Goal: Task Accomplishment & Management: Use online tool/utility

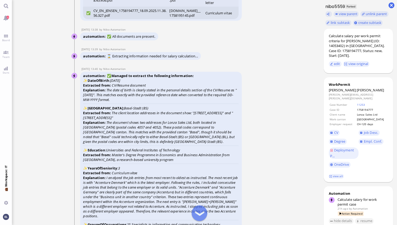
scroll to position [-1272, 0]
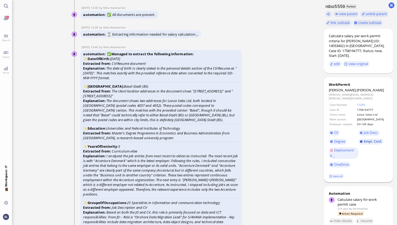
click at [370, 139] on span "Empl. Conf." at bounding box center [373, 141] width 18 height 5
click at [336, 174] on link "view all" at bounding box center [336, 176] width 15 height 5
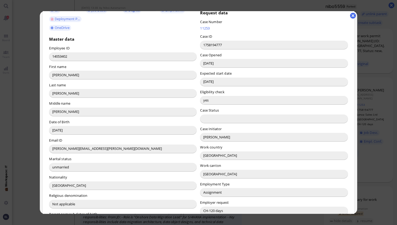
scroll to position [53, 0]
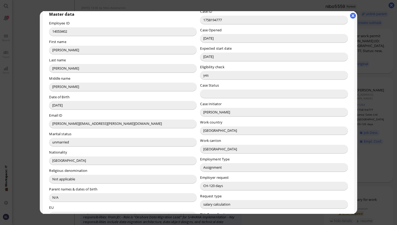
click at [351, 15] on button "button" at bounding box center [353, 16] width 6 height 6
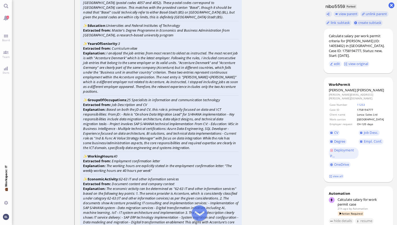
scroll to position [-1166, 0]
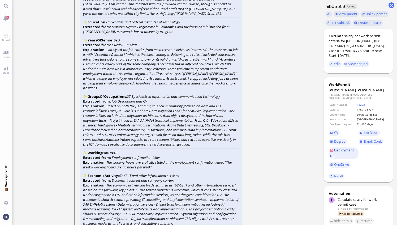
click at [351, 148] on span "Deployment P..." at bounding box center [342, 153] width 24 height 11
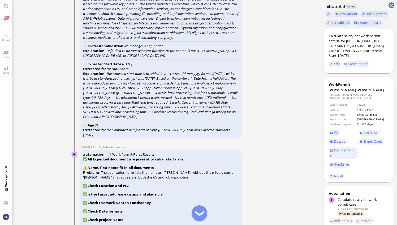
scroll to position [-848, 0]
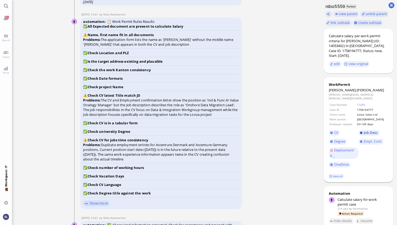
click at [371, 130] on span "Job Desc." at bounding box center [371, 132] width 14 height 5
click at [334, 130] on span "CV" at bounding box center [336, 132] width 4 height 5
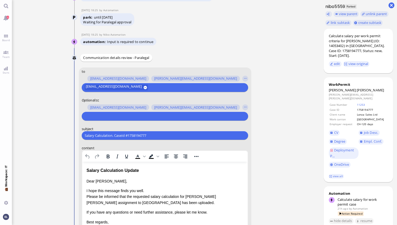
scroll to position [-78, 0]
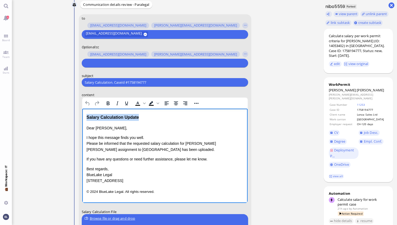
drag, startPoint x: 136, startPoint y: 116, endPoint x: 129, endPoint y: 217, distance: 101.1
click at [82, 109] on html "Salary Calculation Update Dear Aldana, I hope this message finds you well. Plea…" at bounding box center [165, 154] width 166 height 91
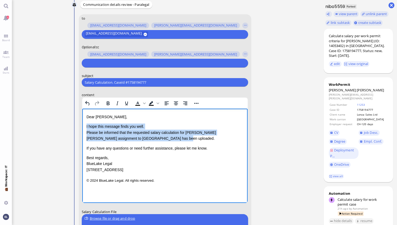
drag, startPoint x: 144, startPoint y: 139, endPoint x: 84, endPoint y: 124, distance: 61.6
click at [84, 124] on html "Dear Aldana, I hope this message finds you well. Please be informed that the re…" at bounding box center [165, 149] width 166 height 80
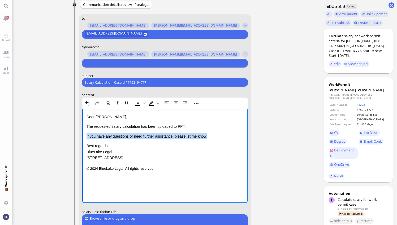
drag, startPoint x: 210, startPoint y: 135, endPoint x: 159, endPoint y: 247, distance: 122.4
click at [82, 138] on html "Dear Aldana, The requested salary calculation has been uploaded to PPT. If you …" at bounding box center [165, 143] width 166 height 68
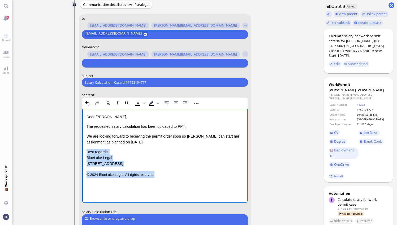
drag, startPoint x: 155, startPoint y: 176, endPoint x: 85, endPoint y: 150, distance: 74.7
click at [85, 150] on html "Dear Aldana, The requested salary calculation has been uploaded to PPT. We are …" at bounding box center [165, 146] width 166 height 74
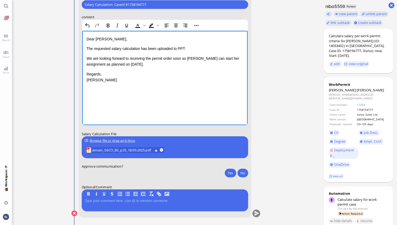
scroll to position [0, 0]
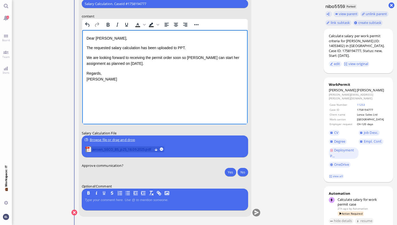
click at [114, 149] on span "Jensen_SECO_BS_p25_18.09.2025.pdf" at bounding box center [122, 149] width 60 height 6
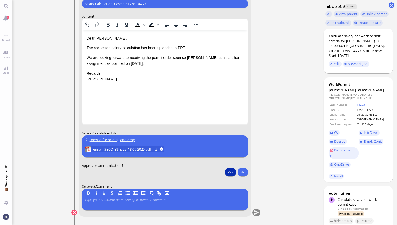
click at [229, 171] on button "Yes" at bounding box center [230, 172] width 11 height 8
click at [257, 212] on button "submit" at bounding box center [256, 213] width 8 height 8
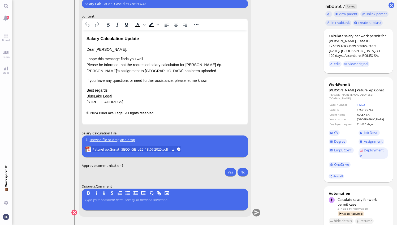
click at [286, 42] on ticket "18 Sep 13:27 by Automation Automation Calculate eligible salary for work permit…" at bounding box center [166, 112] width 308 height 225
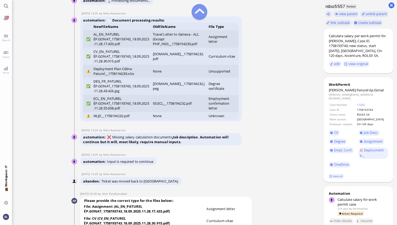
scroll to position [-1565, 0]
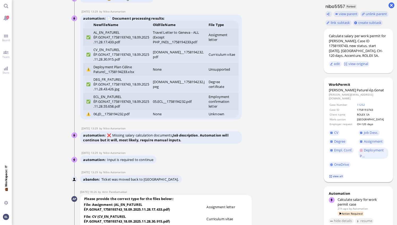
click at [337, 174] on link "view all" at bounding box center [336, 176] width 15 height 5
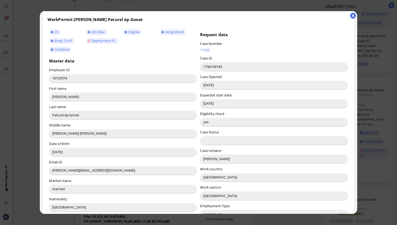
scroll to position [0, 0]
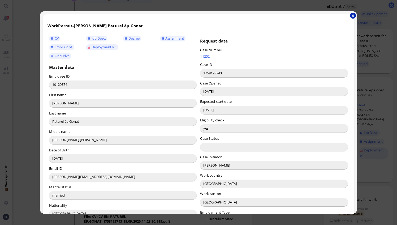
click at [353, 15] on button "button" at bounding box center [353, 16] width 6 height 6
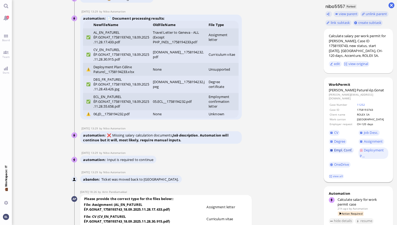
click at [343, 148] on span "Empl. Conf." at bounding box center [343, 150] width 18 height 5
click at [370, 149] on span "Deployment P..." at bounding box center [372, 153] width 24 height 11
click at [339, 174] on link "view all" at bounding box center [336, 176] width 15 height 5
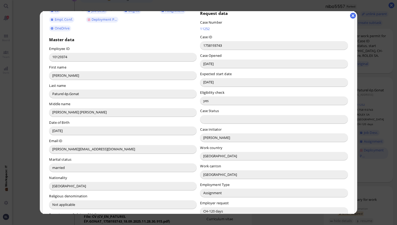
scroll to position [6, 0]
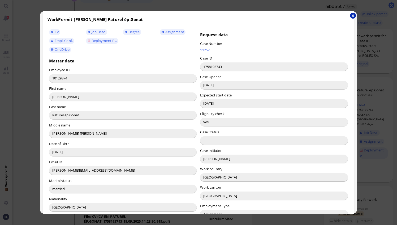
click at [355, 15] on button "button" at bounding box center [353, 16] width 6 height 6
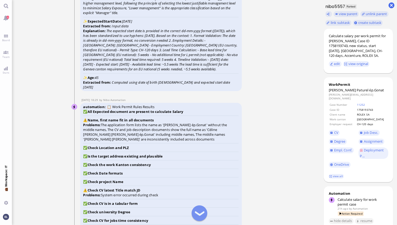
scroll to position [-902, 0]
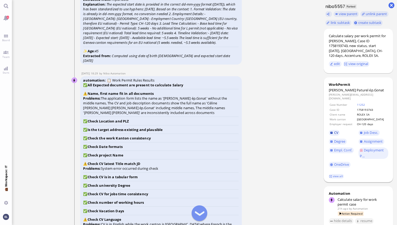
click at [336, 131] on span "CV" at bounding box center [336, 132] width 4 height 5
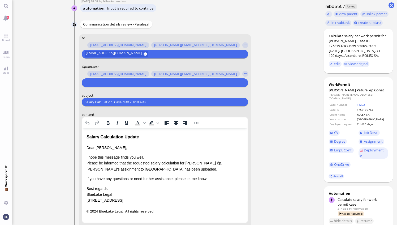
scroll to position [-106, 0]
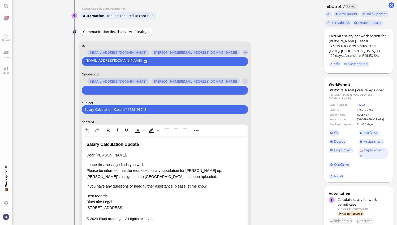
click at [133, 89] on input "text" at bounding box center [164, 90] width 159 height 6
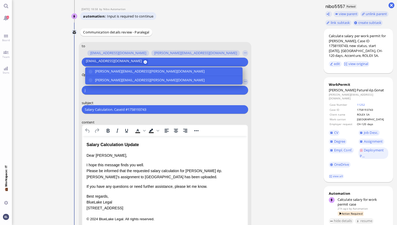
scroll to position [-105, 0]
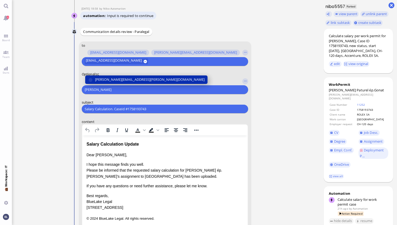
type input "jane"
click at [131, 78] on span "[PERSON_NAME][EMAIL_ADDRESS][PERSON_NAME][DOMAIN_NAME]" at bounding box center [150, 80] width 110 height 6
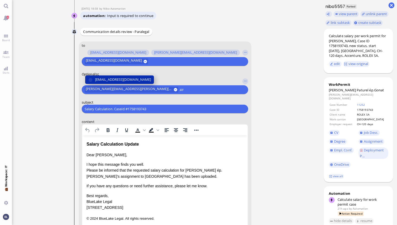
type input "air"
click at [131, 78] on span "[EMAIL_ADDRESS][DOMAIN_NAME]" at bounding box center [123, 80] width 56 height 6
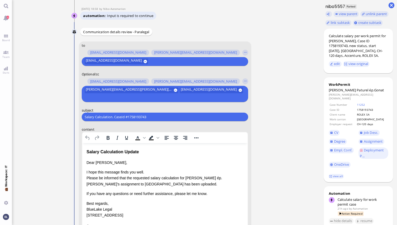
click at [225, 89] on div "janet.mathews@bluelakelegal.com airin.pandiamakkal@bluelakelegal.com" at bounding box center [164, 94] width 161 height 15
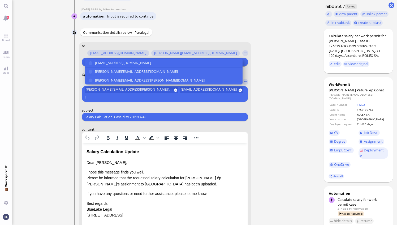
scroll to position [-113, 0]
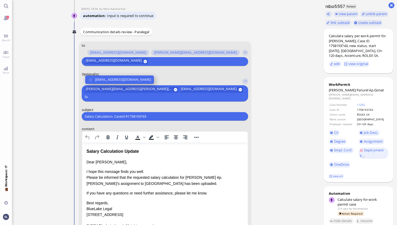
type input "fa"
click at [107, 81] on span "[EMAIL_ADDRESS][DOMAIN_NAME]" at bounding box center [123, 80] width 56 height 6
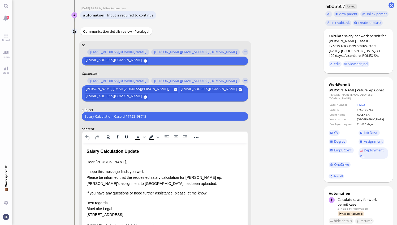
scroll to position [-113, 0]
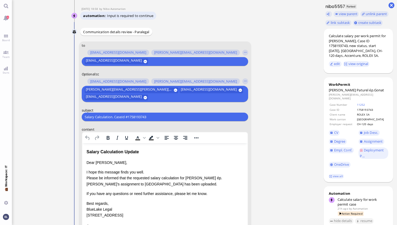
click at [159, 97] on input "text" at bounding box center [196, 98] width 94 height 6
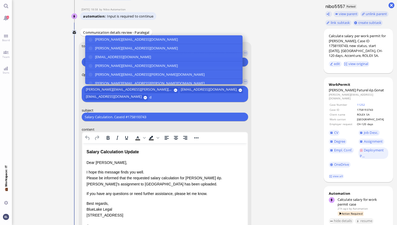
scroll to position [-113, 0]
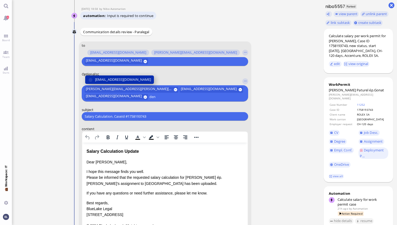
type input "den"
click at [129, 79] on span "[EMAIL_ADDRESS][DOMAIN_NAME]" at bounding box center [123, 80] width 56 height 6
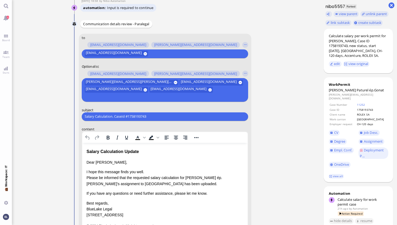
scroll to position [-120, 0]
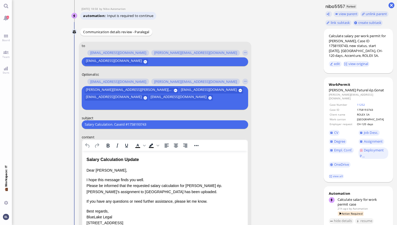
drag, startPoint x: 157, startPoint y: 126, endPoint x: 47, endPoint y: 131, distance: 109.8
click at [47, 131] on ticket "18 Sep 13:27 by Automation Automation Calculate eligible salary for work permit…" at bounding box center [166, 112] width 308 height 225
paste input "RE: PazPerTout new case: Céline Paturel ép.Gonat (1758193743 / 10129374), Emplo…"
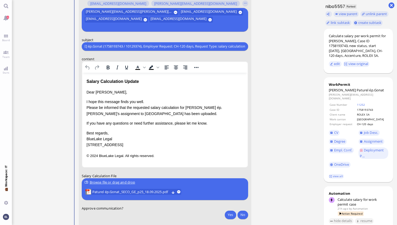
scroll to position [-41, 0]
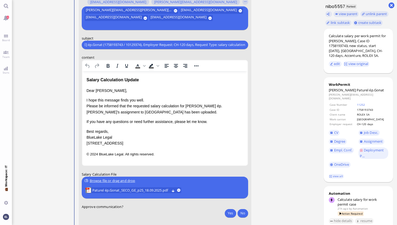
type input "RE: PazPerTout new case: Céline Paturel ép.Gonat (1758193743 / 10129374), Emplo…"
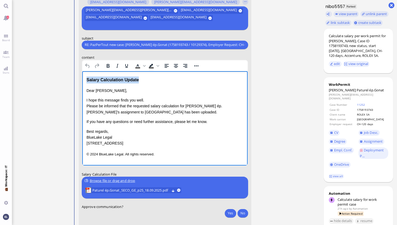
drag, startPoint x: 143, startPoint y: 80, endPoint x: 49, endPoint y: 81, distance: 93.4
click at [82, 81] on html "Salary Calculation Update Dear Aldana, I hope this message finds you well. Plea…" at bounding box center [165, 116] width 166 height 91
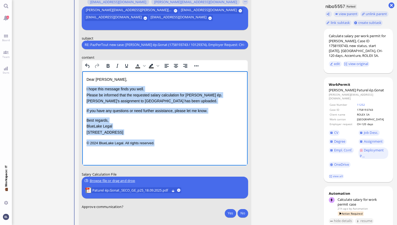
drag, startPoint x: 165, startPoint y: 142, endPoint x: 85, endPoint y: 90, distance: 95.5
click at [85, 90] on html "Dear Aldana, I hope this message finds you well. Please be informed that the re…" at bounding box center [165, 111] width 166 height 80
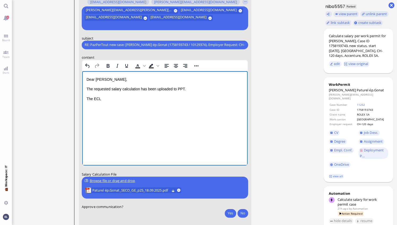
click at [105, 107] on html "Dear Aldana, The requested salary calculation has been uploaded to PPT. The ECL" at bounding box center [165, 89] width 166 height 36
click at [107, 98] on p "The ECL" at bounding box center [164, 99] width 157 height 6
click at [86, 109] on img "Rich Text Area. Press ALT-0 for help." at bounding box center [86, 109] width 0 height 0
drag, startPoint x: 85, startPoint y: 148, endPoint x: 115, endPoint y: 124, distance: 38.5
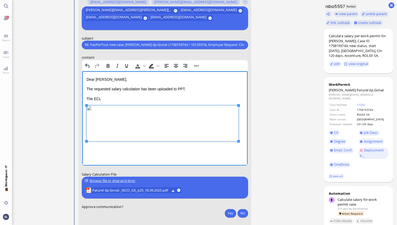
click at [105, 99] on p "The ECL" at bounding box center [164, 99] width 157 height 6
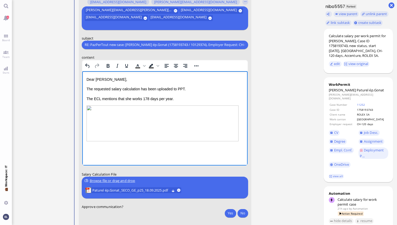
click at [144, 140] on img "Rich Text Area. Press ALT-0 for help." at bounding box center [162, 123] width 152 height 36
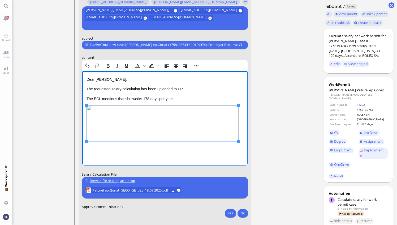
click at [176, 98] on p "The ECL mentions that she works 178 days per year." at bounding box center [164, 99] width 157 height 6
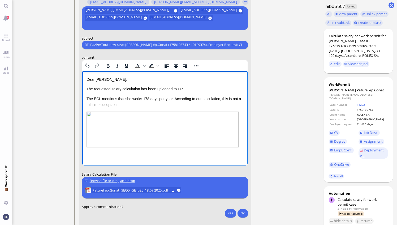
click at [170, 99] on p "The ECL mentions that she works 178 days per year. According to our calculation…" at bounding box center [164, 102] width 157 height 12
click at [236, 138] on img "Rich Text Area. Press ALT-0 for help." at bounding box center [162, 129] width 152 height 36
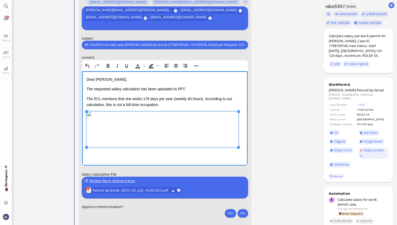
click at [244, 139] on html "Dear Aldana, The requested salary calculation has been uploaded to PPT. The ECL…" at bounding box center [165, 112] width 166 height 83
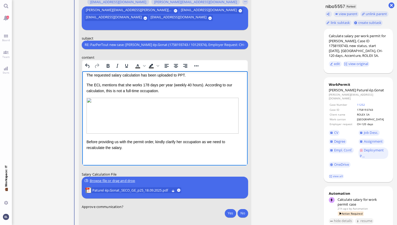
scroll to position [6, 0]
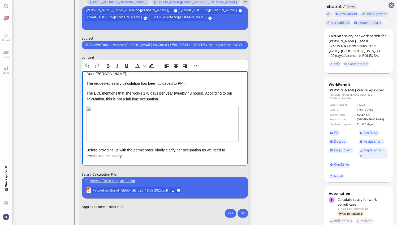
click at [133, 154] on p "Before providing us with the permit order, kindly clarify her occupation as we …" at bounding box center [164, 153] width 157 height 12
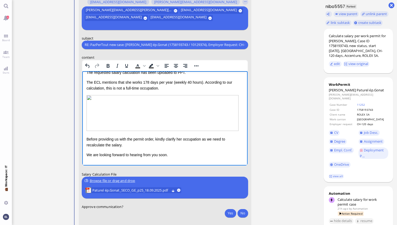
scroll to position [26, 0]
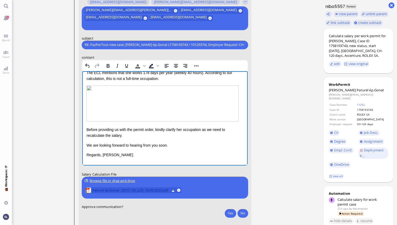
click at [132, 189] on span "Paturel ép.Gonat_SECO_GE_p25_18.09.2025.pdf" at bounding box center [130, 190] width 77 height 6
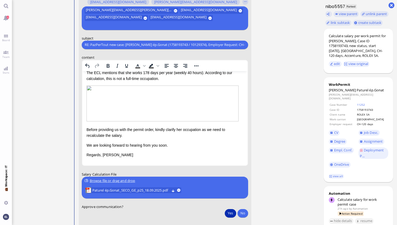
click at [231, 213] on button "Yes" at bounding box center [230, 213] width 11 height 8
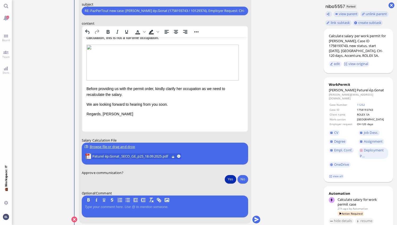
scroll to position [0, 0]
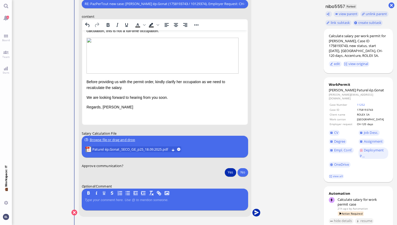
click at [256, 212] on button "submit" at bounding box center [256, 213] width 8 height 8
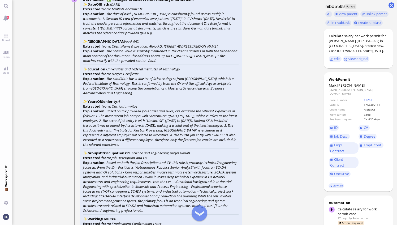
scroll to position [-1628, 0]
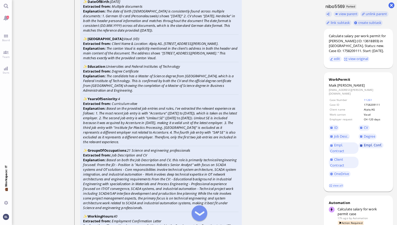
click at [371, 143] on span "Empl. Conf." at bounding box center [373, 145] width 18 height 5
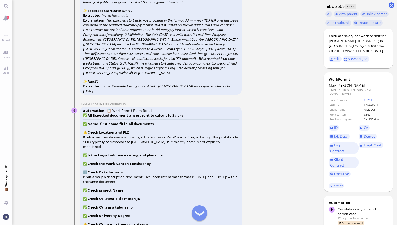
scroll to position [-1283, 0]
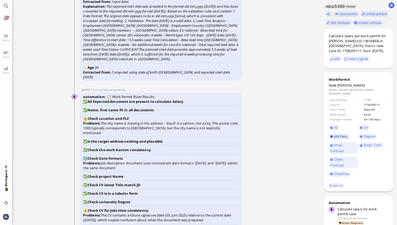
click at [343, 134] on span "Job Desc." at bounding box center [341, 136] width 14 height 5
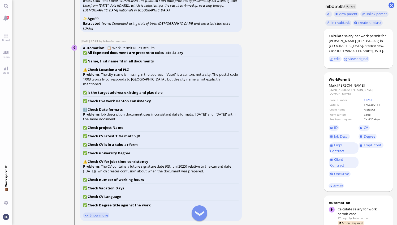
scroll to position [-1229, 0]
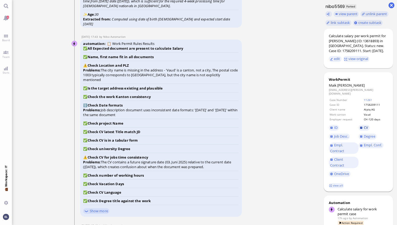
click at [366, 125] on span "CV" at bounding box center [366, 127] width 4 height 5
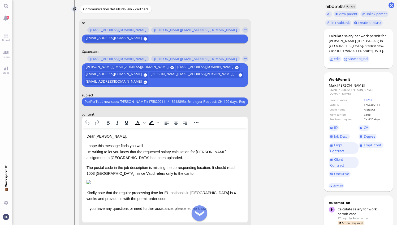
scroll to position [-88, 0]
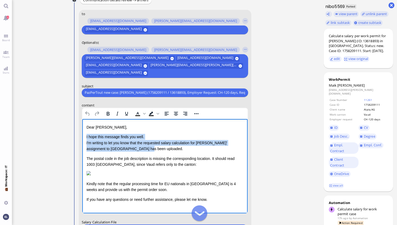
drag, startPoint x: 111, startPoint y: 145, endPoint x: 85, endPoint y: 139, distance: 26.2
click at [85, 139] on html "Dear Valentina, I hope this message finds you well. I'm writing to let you know…" at bounding box center [165, 163] width 166 height 89
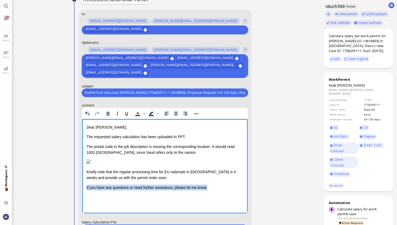
drag, startPoint x: 219, startPoint y: 190, endPoint x: 85, endPoint y: 194, distance: 133.5
click at [85, 194] on html "Dear Valentina, The requested salary calculation has been uploaded to PPT. The …" at bounding box center [165, 157] width 166 height 77
click at [214, 175] on span "Kindly note that the regular processing time for EU nationals in Vaud is 4 week…" at bounding box center [160, 174] width 149 height 10
drag, startPoint x: 215, startPoint y: 189, endPoint x: 156, endPoint y: 311, distance: 135.5
click at [82, 193] on html "Dear Valentina, The requested salary calculation has been uploaded to PPT. The …" at bounding box center [165, 157] width 166 height 77
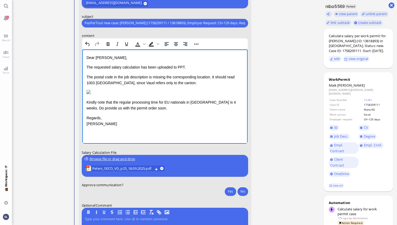
scroll to position [0, 0]
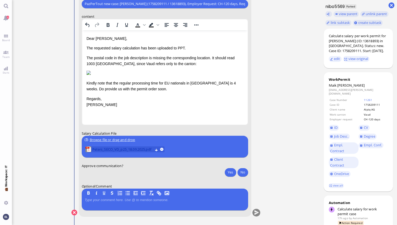
click at [144, 148] on span "Peters_SECO_VD_p25_18.09.2025.pdf" at bounding box center [122, 149] width 61 height 6
click at [231, 172] on button "Yes" at bounding box center [230, 172] width 11 height 8
click at [257, 213] on button "submit" at bounding box center [256, 213] width 8 height 8
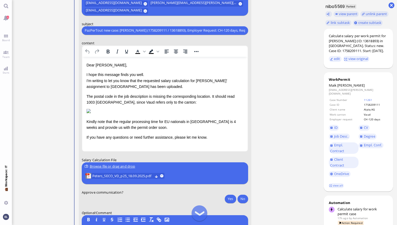
scroll to position [2, 0]
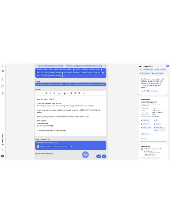
scroll to position [-42, 0]
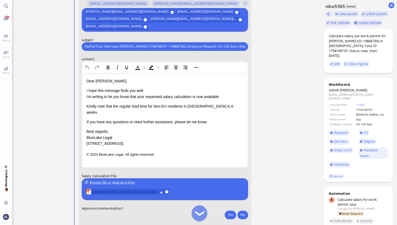
click at [141, 190] on span "Gangrade_SECO_ZG_p50_18.09.2025.pdf" at bounding box center [125, 192] width 66 height 6
click at [338, 175] on link "view all" at bounding box center [336, 176] width 15 height 5
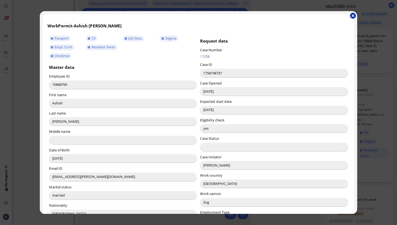
click at [353, 15] on button "button" at bounding box center [353, 16] width 6 height 6
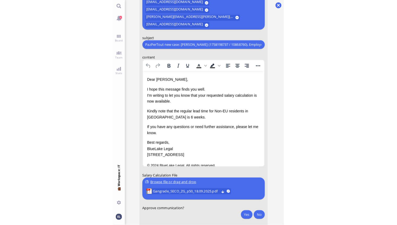
scroll to position [-69, 0]
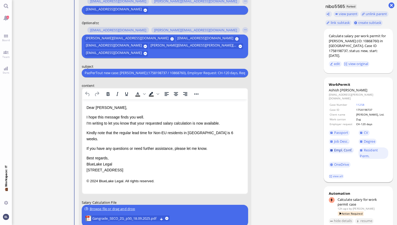
click at [337, 149] on span "Empl. Conf." at bounding box center [343, 150] width 18 height 5
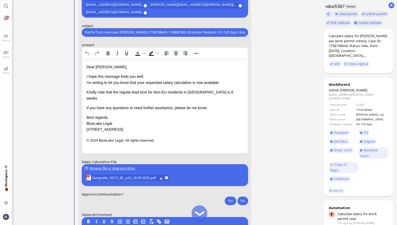
scroll to position [-27, 0]
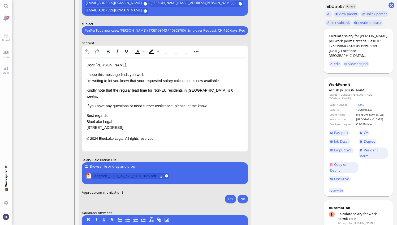
click at [133, 176] on span "Gangrade_SECO_BS_p25_18.09.2025.pdf" at bounding box center [124, 176] width 65 height 6
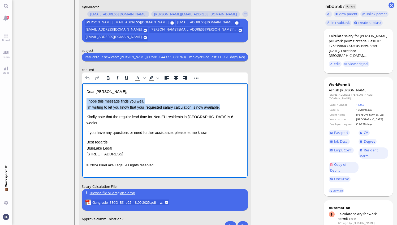
drag, startPoint x: 219, startPoint y: 107, endPoint x: 73, endPoint y: 103, distance: 146.0
click at [82, 103] on html "Dear [PERSON_NAME], I hope this message finds you well. I'm writing to let you …" at bounding box center [165, 128] width 166 height 90
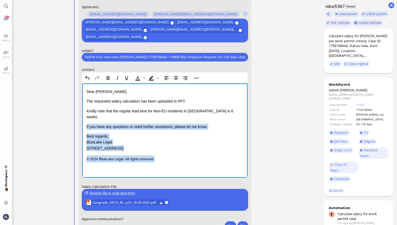
drag, startPoint x: 153, startPoint y: 152, endPoint x: 82, endPoint y: 122, distance: 77.5
click at [82, 122] on html "Dear [PERSON_NAME], The requested salary calculation has been uploaded to PPT. …" at bounding box center [165, 125] width 166 height 84
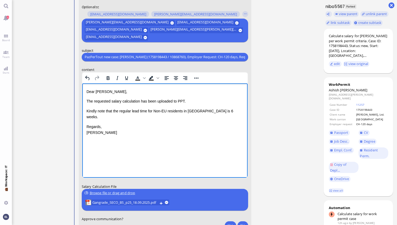
scroll to position [0, 0]
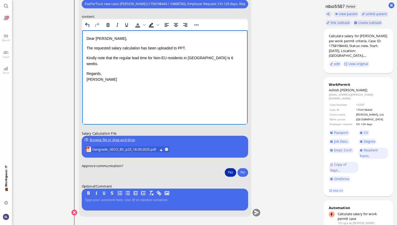
click at [197, 171] on button "Yes" at bounding box center [230, 172] width 11 height 8
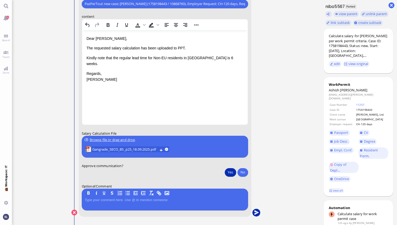
click at [197, 213] on button "submit" at bounding box center [256, 213] width 8 height 8
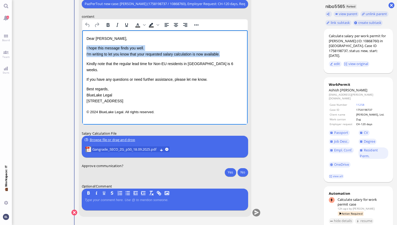
drag, startPoint x: 225, startPoint y: 55, endPoint x: 85, endPoint y: 50, distance: 139.4
click at [85, 50] on html "Dear [PERSON_NAME], I hope this message finds you well. I'm writing to let you …" at bounding box center [165, 75] width 166 height 90
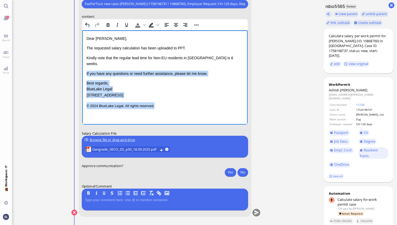
drag, startPoint x: 153, startPoint y: 101, endPoint x: 86, endPoint y: 67, distance: 75.0
click at [86, 67] on html "Dear [PERSON_NAME], The requested salary calculation has been uploaded to PPT. …" at bounding box center [165, 72] width 166 height 84
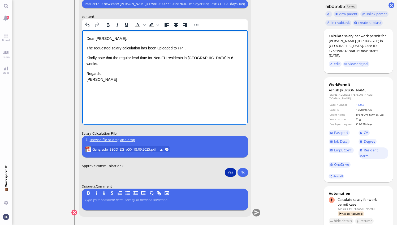
click at [230, 172] on button "Yes" at bounding box center [230, 172] width 11 height 8
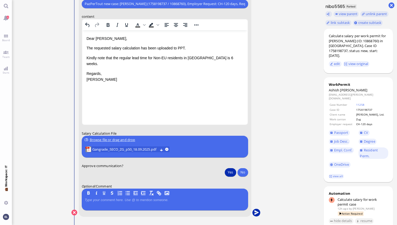
click at [256, 212] on button "submit" at bounding box center [256, 213] width 8 height 8
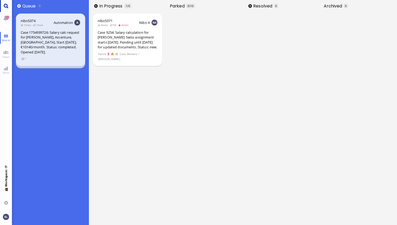
click at [5, 5] on link "Main menu" at bounding box center [6, 6] width 12 height 12
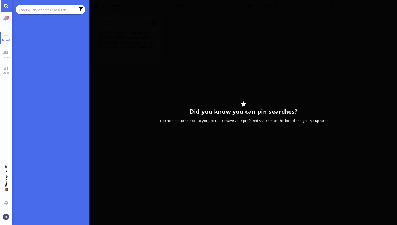
click at [24, 5] on chips at bounding box center [50, 10] width 69 height 10
click at [25, 9] on input "text" at bounding box center [47, 10] width 57 height 6
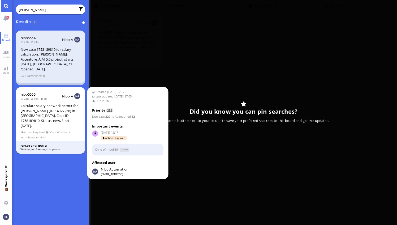
type input "[PERSON_NAME]"
click at [59, 113] on div "Calculate salary per work permit for [PERSON_NAME] (ID: 14027258) in [GEOGRAPHI…" at bounding box center [51, 115] width 60 height 25
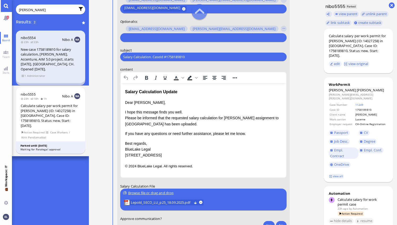
scroll to position [-106, 0]
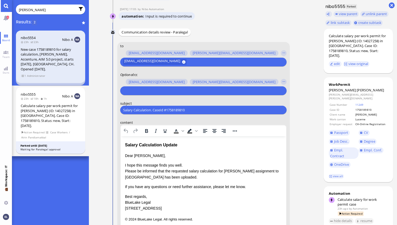
click at [147, 90] on input "text" at bounding box center [202, 91] width 159 height 6
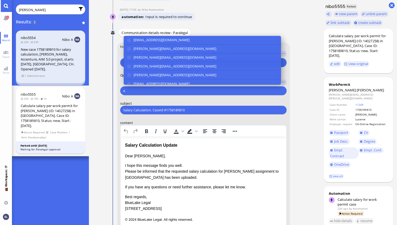
scroll to position [-106, 0]
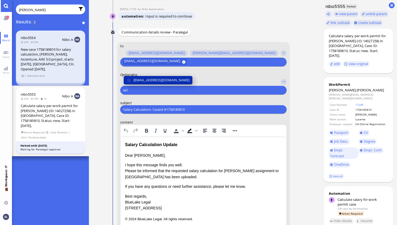
type input "airi"
click at [154, 79] on span "[EMAIL_ADDRESS][DOMAIN_NAME]" at bounding box center [161, 80] width 56 height 6
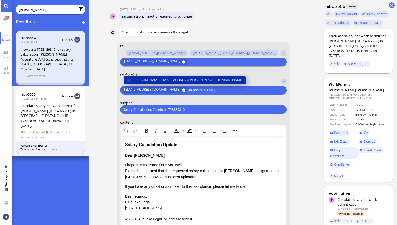
type input "jane"
click at [154, 79] on span "[PERSON_NAME][EMAIL_ADDRESS][PERSON_NAME][DOMAIN_NAME]" at bounding box center [188, 80] width 110 height 6
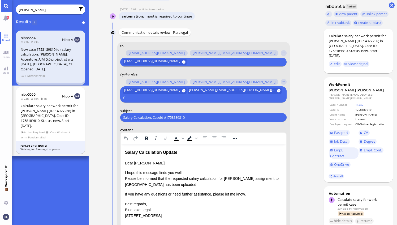
scroll to position [-113, 0]
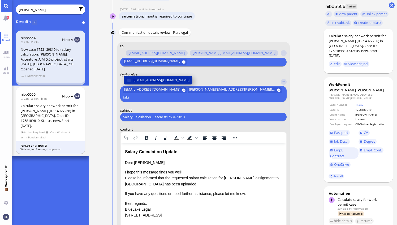
type input "fabi"
click at [154, 79] on span "[EMAIL_ADDRESS][DOMAIN_NAME]" at bounding box center [161, 80] width 56 height 6
type input "den"
click at [165, 81] on span "[EMAIL_ADDRESS][DOMAIN_NAME]" at bounding box center [161, 80] width 56 height 6
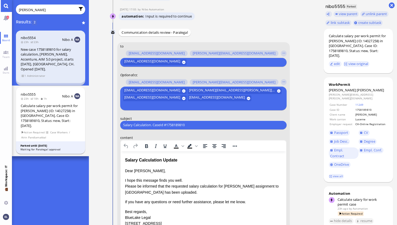
drag, startPoint x: 193, startPoint y: 123, endPoint x: 79, endPoint y: 121, distance: 114.1
click at [79, 121] on div "lepold Results: 2 nibo5554 23h 23h Nibo A New case 1758189810 for salary calcul…" at bounding box center [204, 112] width 385 height 225
paste input "RE: PazPerTout new case: Nathalie Lepold (1758189810 / 14027258), Employer Requ…"
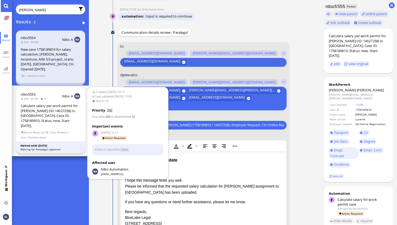
scroll to position [0, 70]
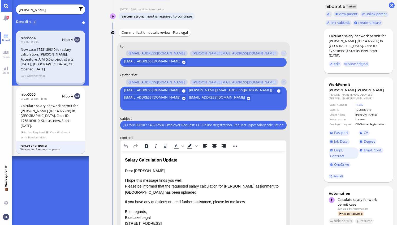
type input "RE: PazPerTout new case: Nathalie Lepold (1758189810 / 14027258), Employer Requ…"
click at [166, 161] on div "Salary Calculation Update" at bounding box center [203, 159] width 157 height 7
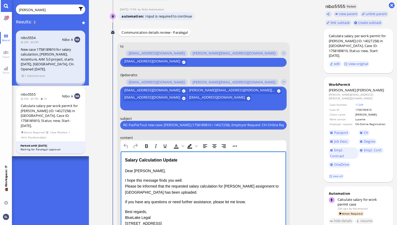
click at [184, 160] on div "Salary Calculation Update" at bounding box center [203, 159] width 157 height 7
drag, startPoint x: 180, startPoint y: 159, endPoint x: 79, endPoint y: 157, distance: 101.1
click at [120, 157] on html "Salary Calculation Update Dear Emiliano, I hope this message finds you well. Pl…" at bounding box center [203, 196] width 166 height 91
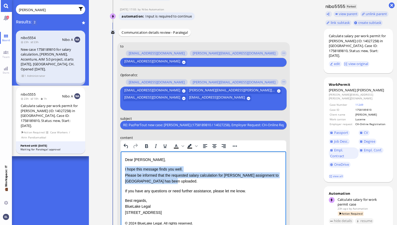
drag, startPoint x: 158, startPoint y: 182, endPoint x: 124, endPoint y: 170, distance: 36.0
click at [124, 170] on html "Dear Emiliano, I hope this message finds you well. Please be informed that the …" at bounding box center [203, 191] width 166 height 80
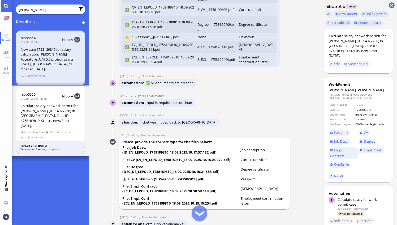
scroll to position [-1448, 0]
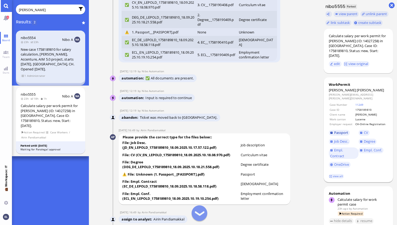
click at [342, 130] on span "Passport" at bounding box center [341, 132] width 14 height 5
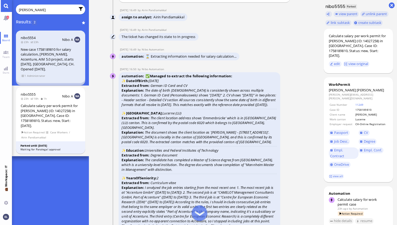
scroll to position [-1235, 0]
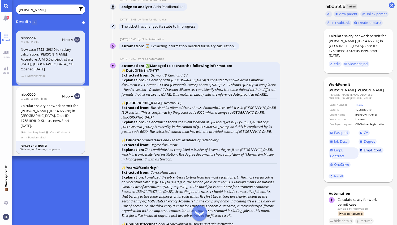
click at [374, 148] on span "Empl. Conf." at bounding box center [373, 150] width 18 height 5
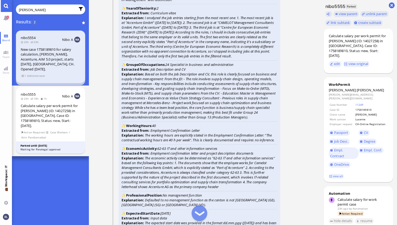
scroll to position [-1076, 0]
click at [371, 139] on span "Degree" at bounding box center [369, 141] width 11 height 5
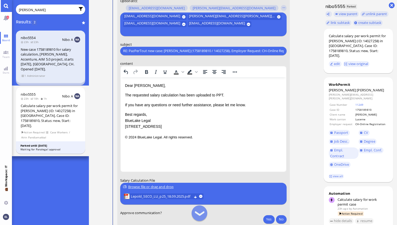
scroll to position [-41, 0]
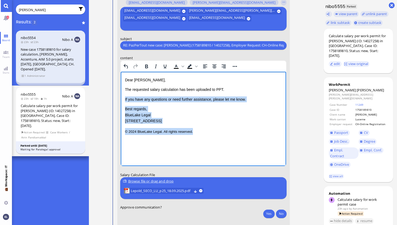
drag, startPoint x: 204, startPoint y: 133, endPoint x: 122, endPoint y: 100, distance: 88.7
click at [122, 100] on html "Dear Emiliano, The requested salary calculation has been uploaded to PPT. If yo…" at bounding box center [203, 105] width 166 height 68
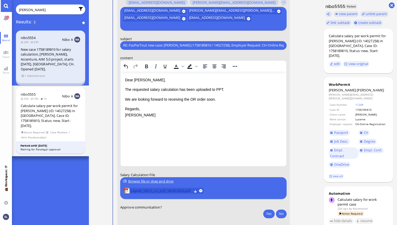
click at [171, 189] on span "Lepold_SECO_LU_p25_18.09.2025.pdf" at bounding box center [161, 191] width 61 height 6
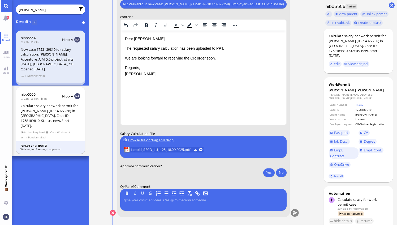
scroll to position [0, 0]
click at [270, 171] on button "Yes" at bounding box center [268, 172] width 11 height 8
click at [296, 213] on button "submit" at bounding box center [295, 213] width 8 height 8
click at [36, 12] on input "lepold" at bounding box center [47, 10] width 57 height 6
click at [26, 8] on input "lepold" at bounding box center [47, 10] width 57 height 6
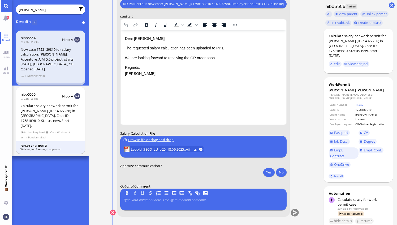
click at [26, 8] on input "lepold" at bounding box center [47, 10] width 57 height 6
type input "abraz"
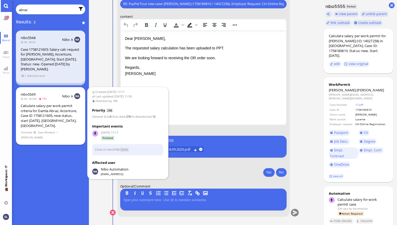
click at [31, 115] on div "Calculate salary per work permit criteria for Damla Abraz, Accenture, Case ID 1…" at bounding box center [51, 115] width 60 height 25
